Goal: Find contact information: Find contact information

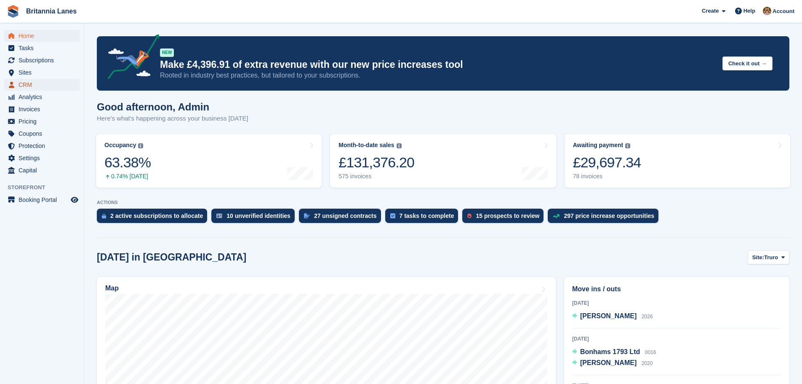
click at [24, 82] on span "CRM" at bounding box center [44, 85] width 51 height 12
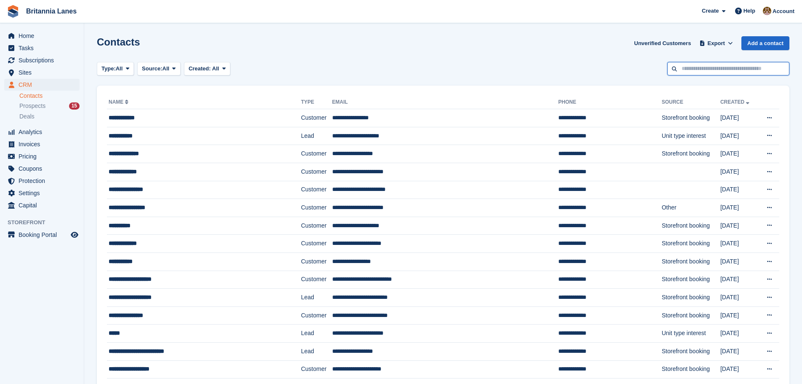
click at [709, 70] on input "text" at bounding box center [729, 69] width 122 height 14
type input "****"
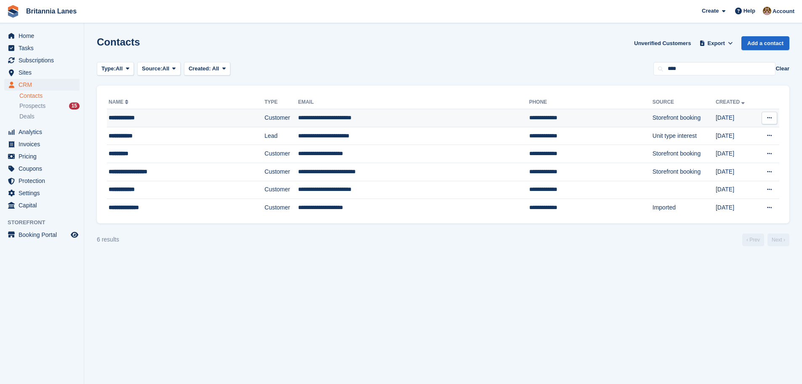
click at [155, 118] on div "**********" at bounding box center [168, 117] width 118 height 9
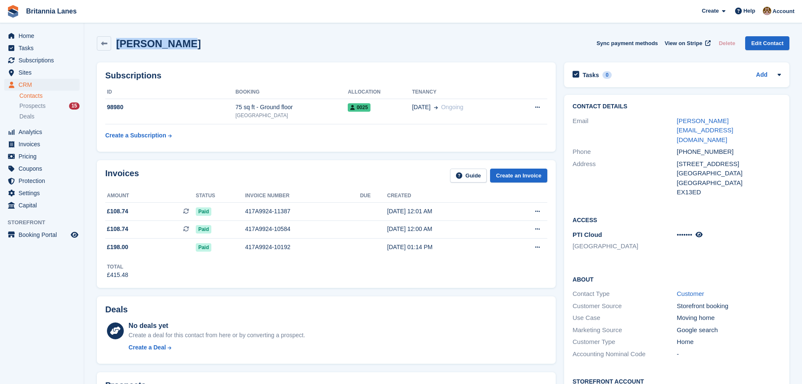
drag, startPoint x: 184, startPoint y: 45, endPoint x: 118, endPoint y: 47, distance: 66.2
click at [118, 47] on div "Carolyn Webb Sync payment methods View on Stripe Delete Edit Contact" at bounding box center [443, 43] width 693 height 14
copy h2 "Carolyn Webb"
drag, startPoint x: 755, startPoint y: 120, endPoint x: 674, endPoint y: 122, distance: 80.9
click at [674, 122] on div "Email carrie-webb@hotmail.co.uk" at bounding box center [677, 130] width 209 height 31
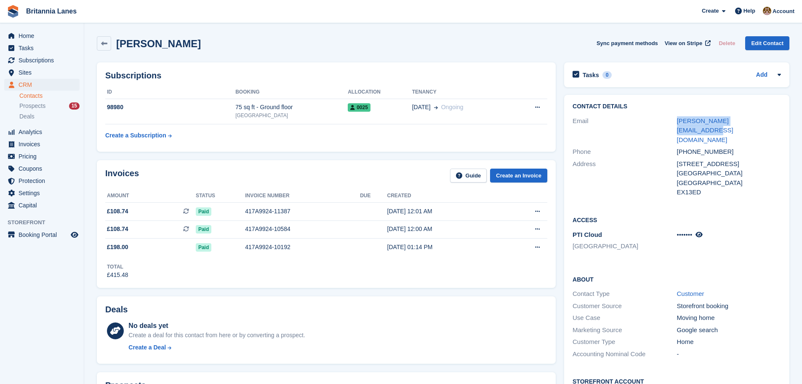
copy div "carrie-webb@hotmail.co.uk"
drag, startPoint x: 717, startPoint y: 134, endPoint x: 688, endPoint y: 134, distance: 29.5
click at [688, 147] on div "+447944901041" at bounding box center [729, 152] width 104 height 10
copy div "7944901041"
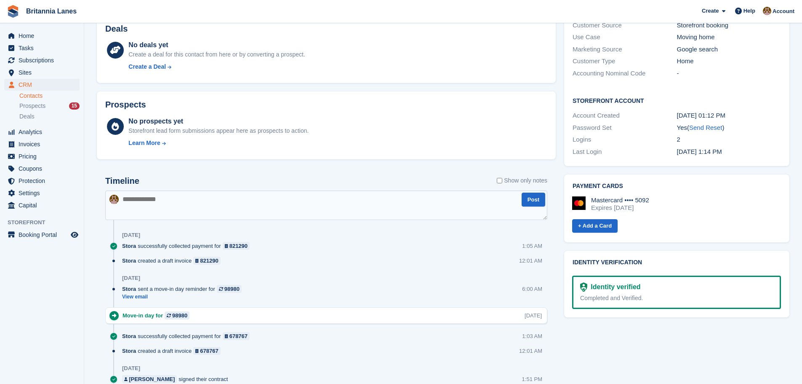
scroll to position [295, 0]
